Goal: Find specific page/section: Find specific page/section

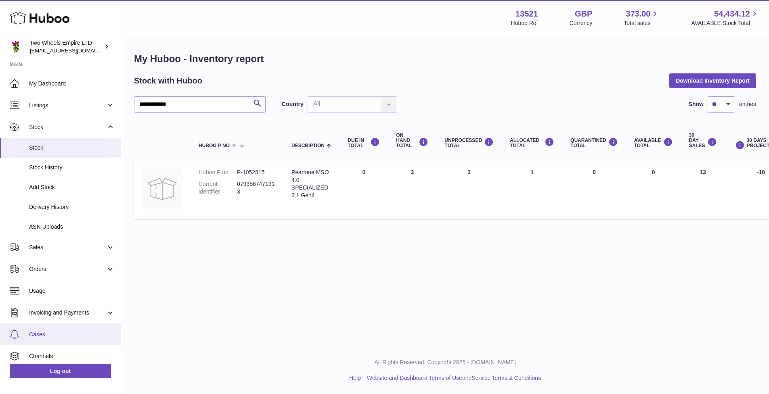
click at [42, 334] on span "Cases" at bounding box center [72, 335] width 86 height 8
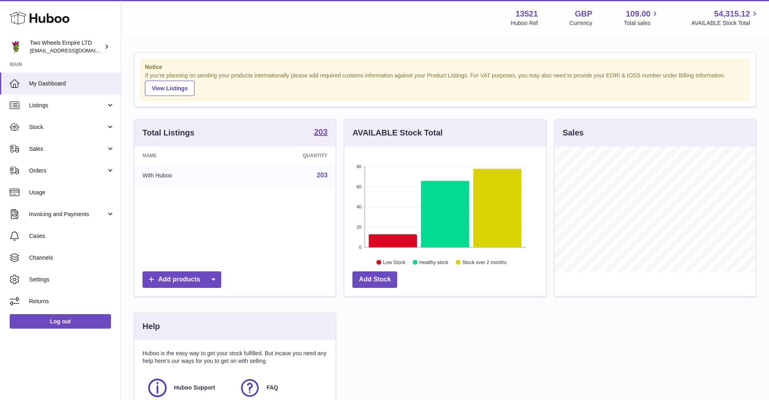
scroll to position [126, 201]
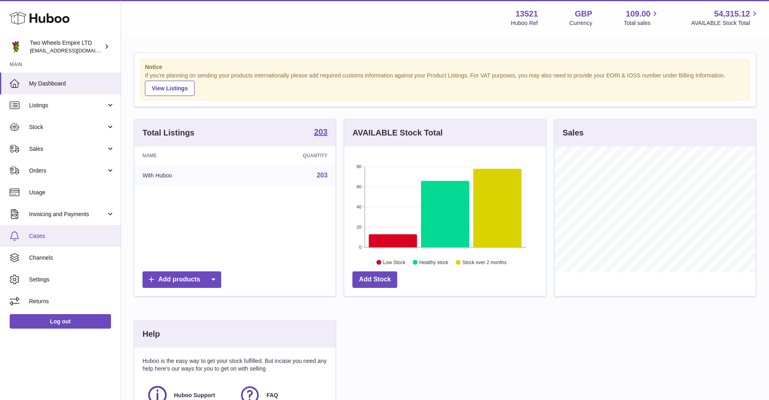
click at [40, 237] on span "Cases" at bounding box center [72, 236] width 86 height 8
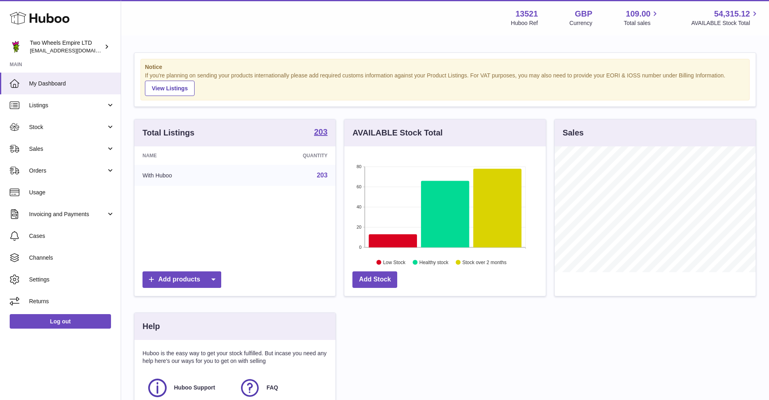
scroll to position [126, 201]
